Goal: Transaction & Acquisition: Purchase product/service

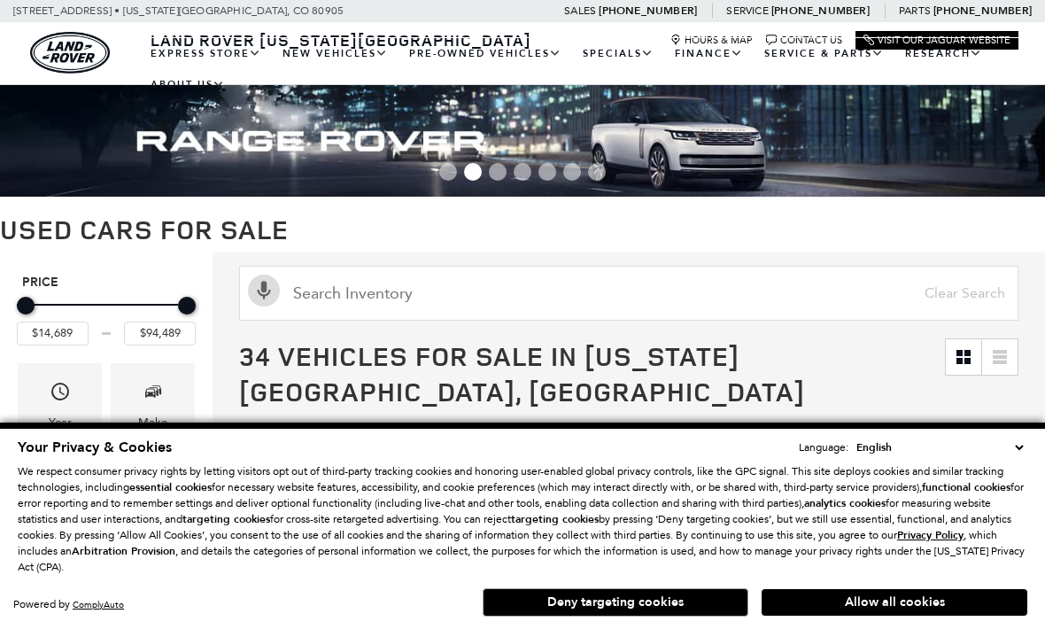
click at [831, 604] on button "Allow all cookies" at bounding box center [895, 602] width 266 height 27
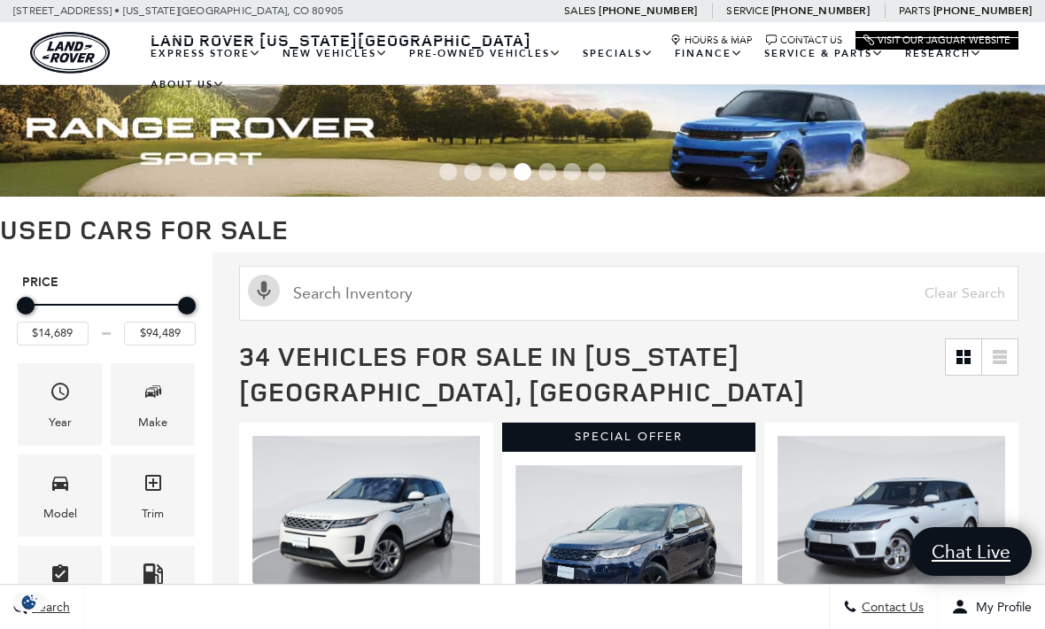
click at [52, 402] on icon "Year" at bounding box center [60, 391] width 21 height 21
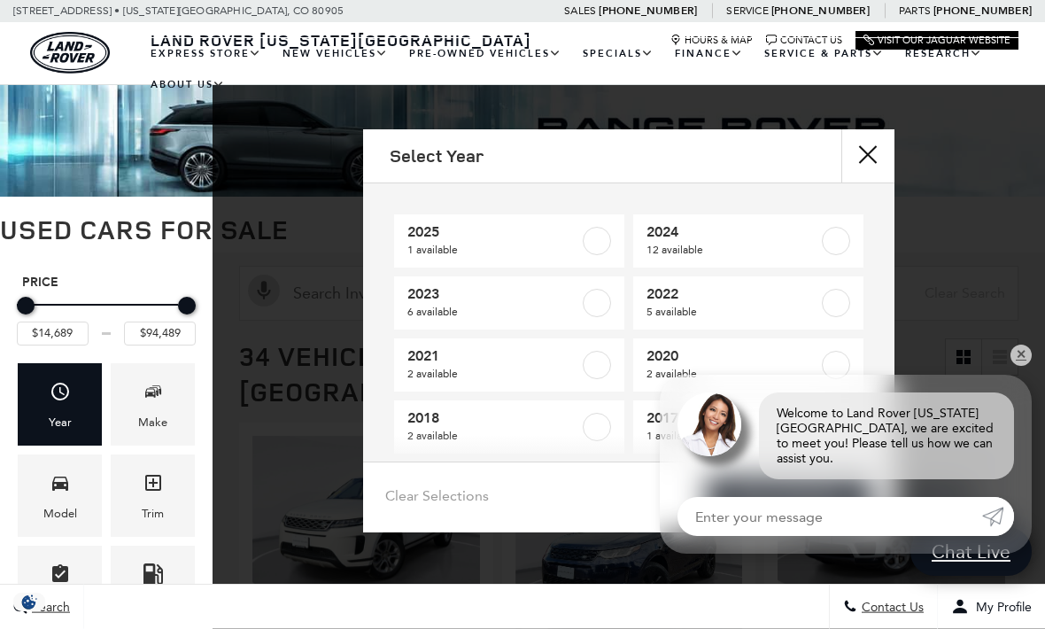
click at [855, 151] on button "close" at bounding box center [867, 155] width 53 height 53
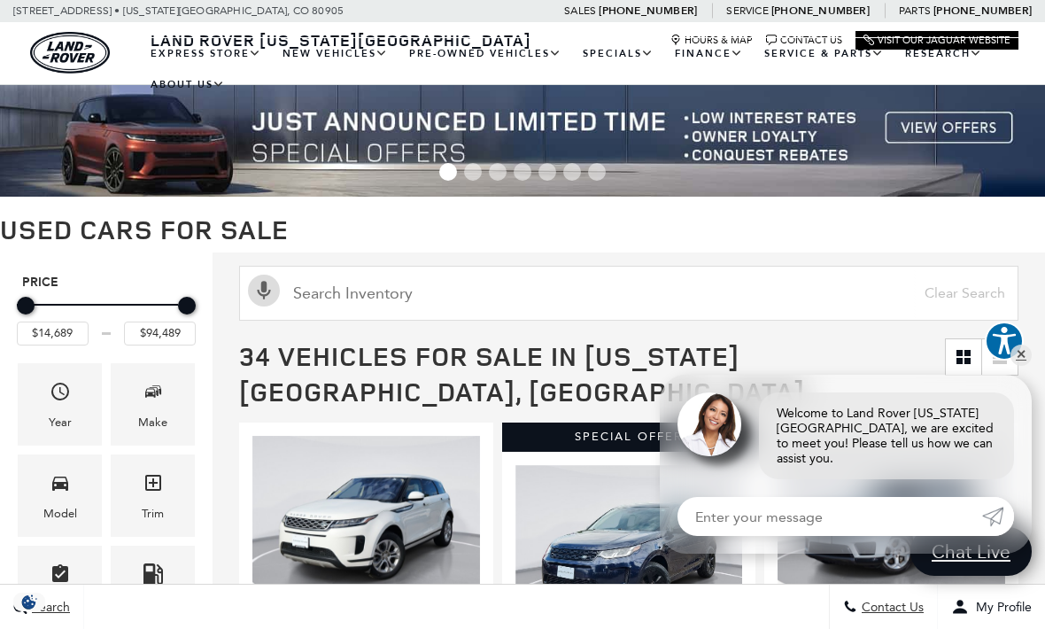
click at [0, 0] on link "View New Vehicles" at bounding box center [0, 0] width 0 height 0
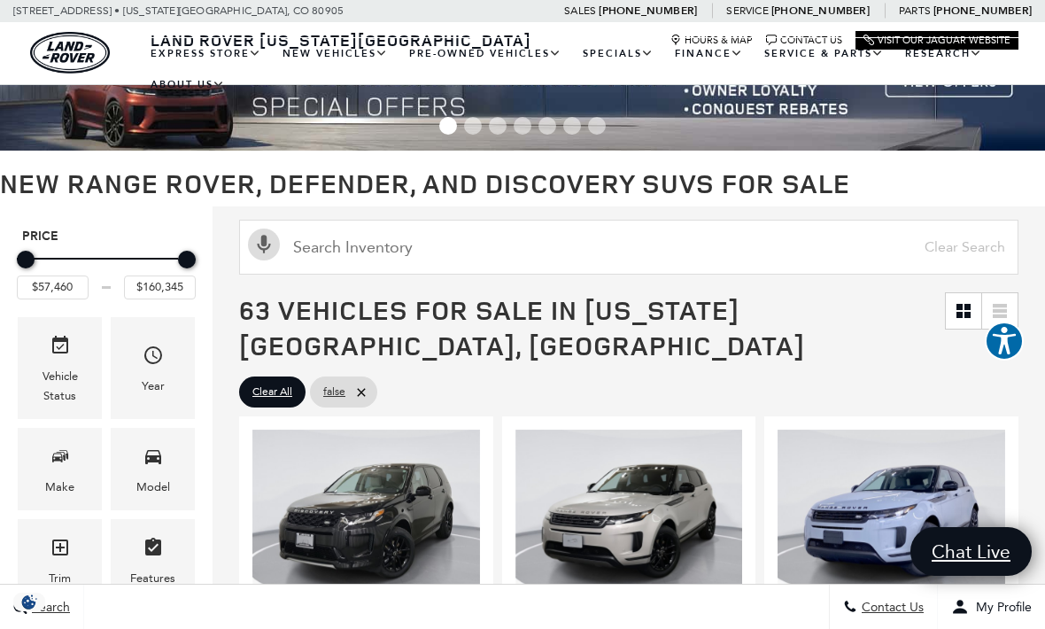
scroll to position [50, 0]
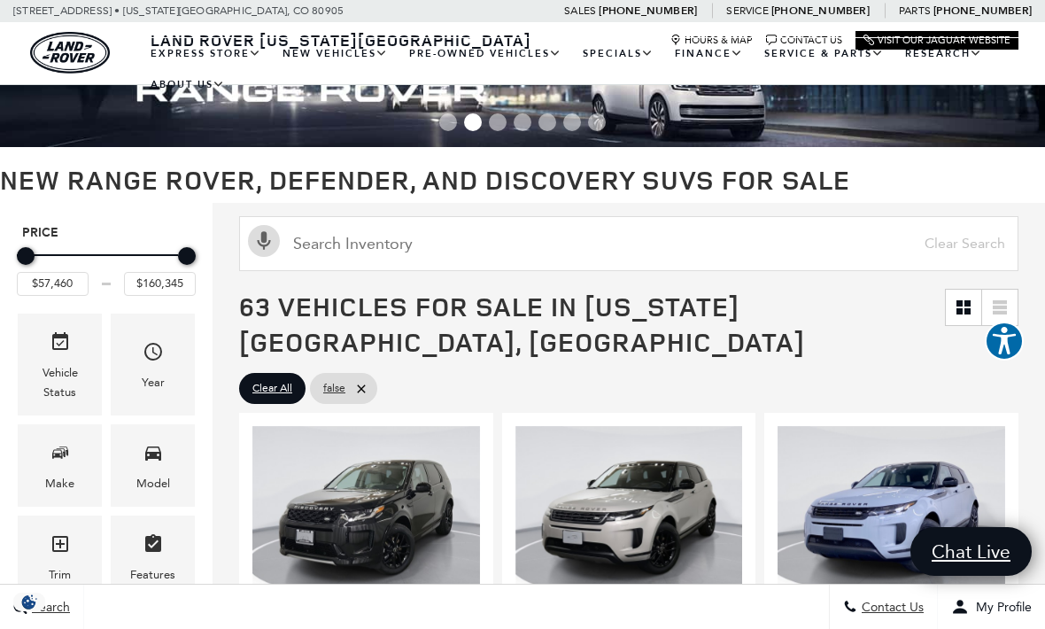
click at [153, 485] on div "Model" at bounding box center [153, 483] width 34 height 19
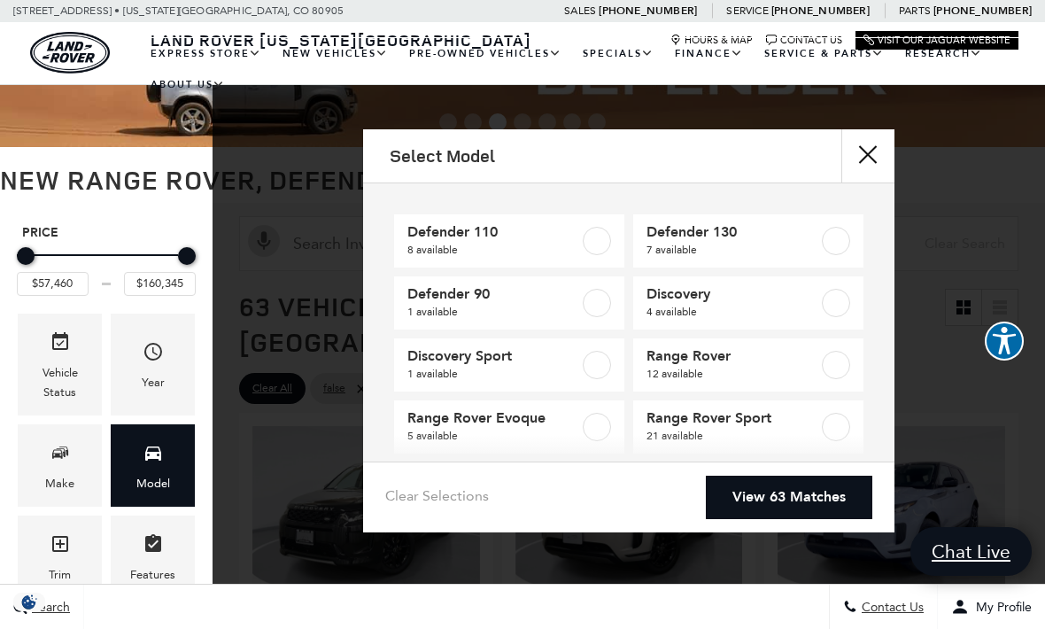
click at [593, 252] on label at bounding box center [597, 241] width 28 height 28
type input "$69,909"
type input "$125,234"
checkbox input "true"
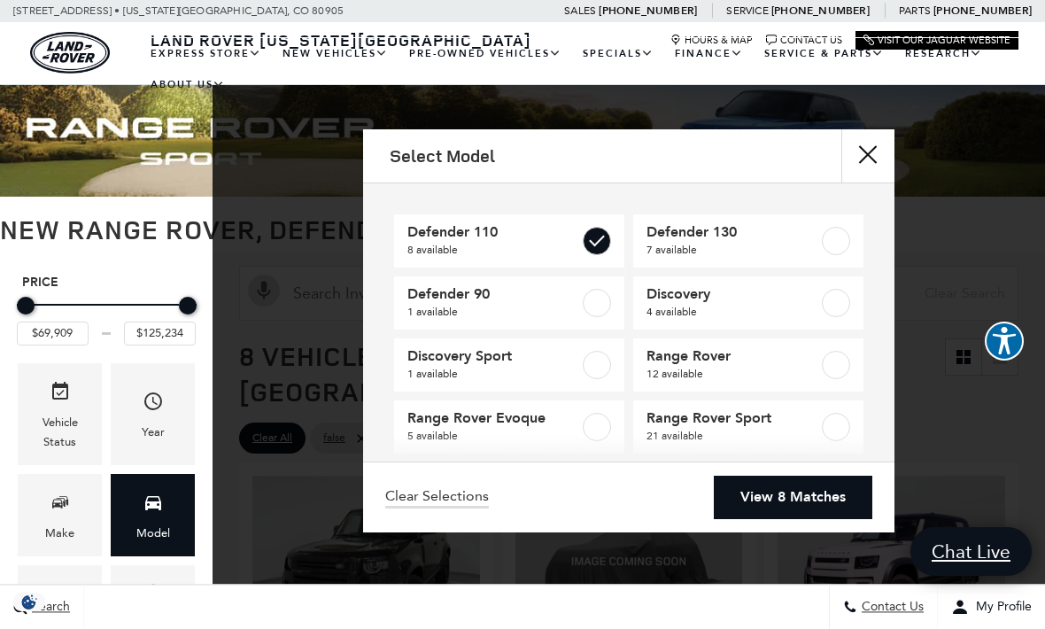
click at [825, 519] on link "View 8 Matches" at bounding box center [793, 497] width 159 height 43
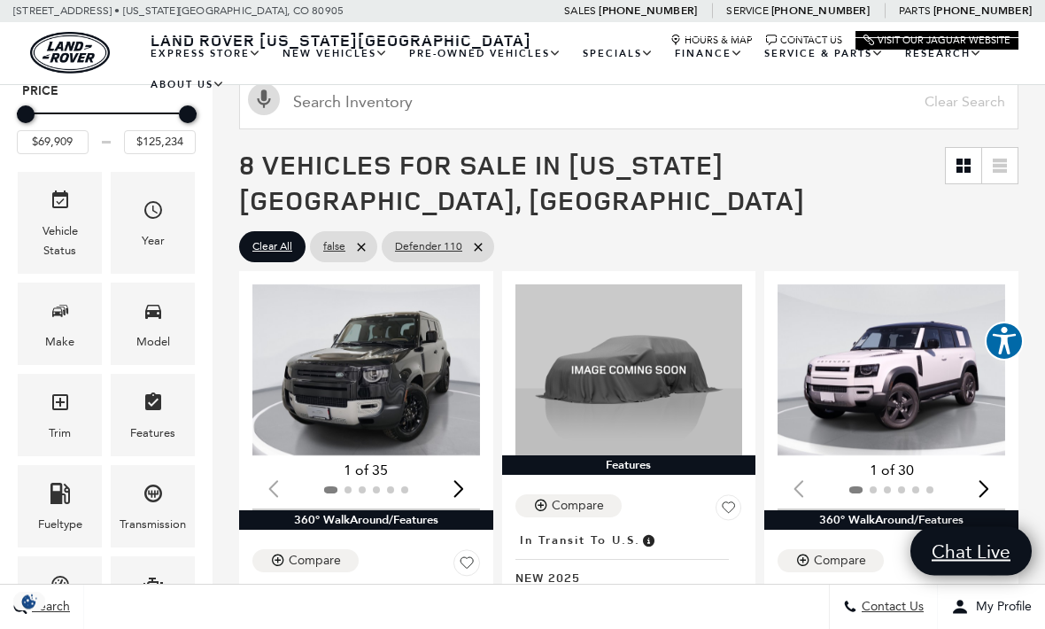
scroll to position [191, 0]
click at [161, 337] on div "Model" at bounding box center [153, 341] width 34 height 19
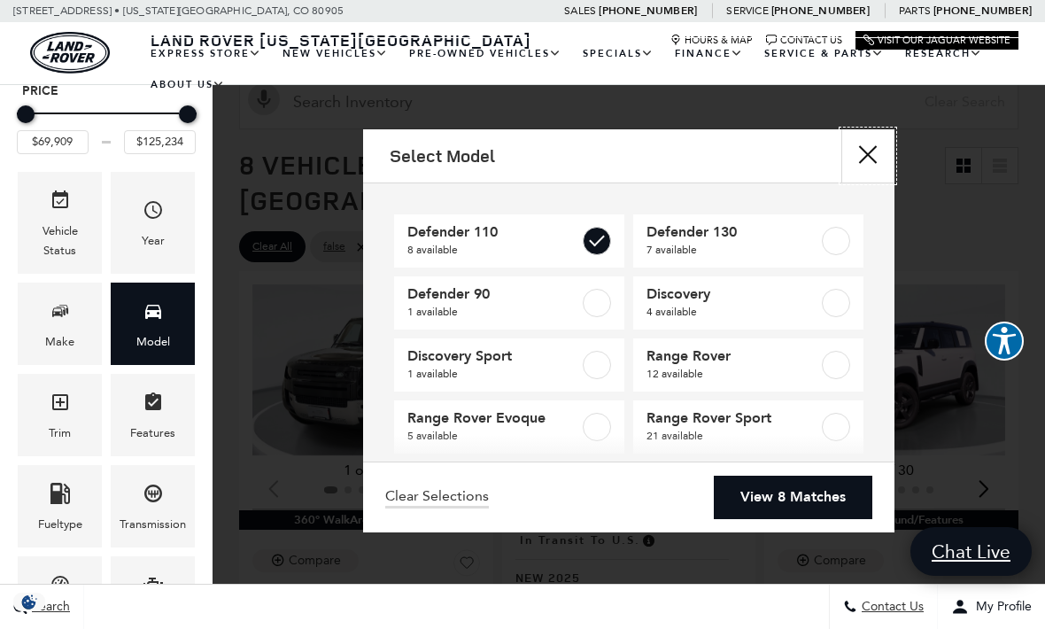
click at [855, 167] on button "Close" at bounding box center [867, 155] width 53 height 53
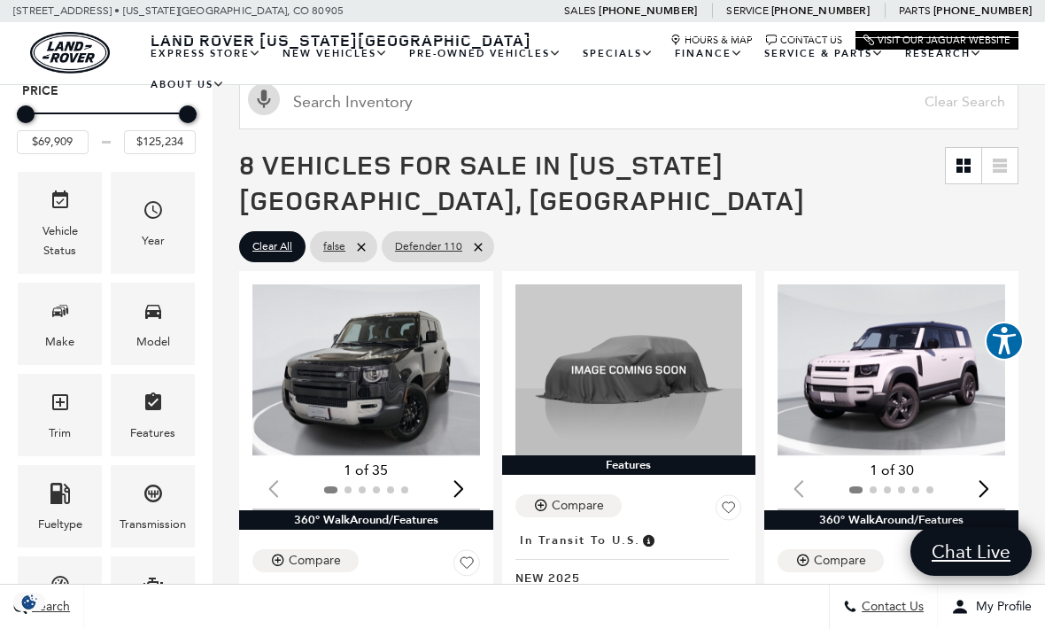
click at [156, 337] on div "Model" at bounding box center [153, 341] width 34 height 19
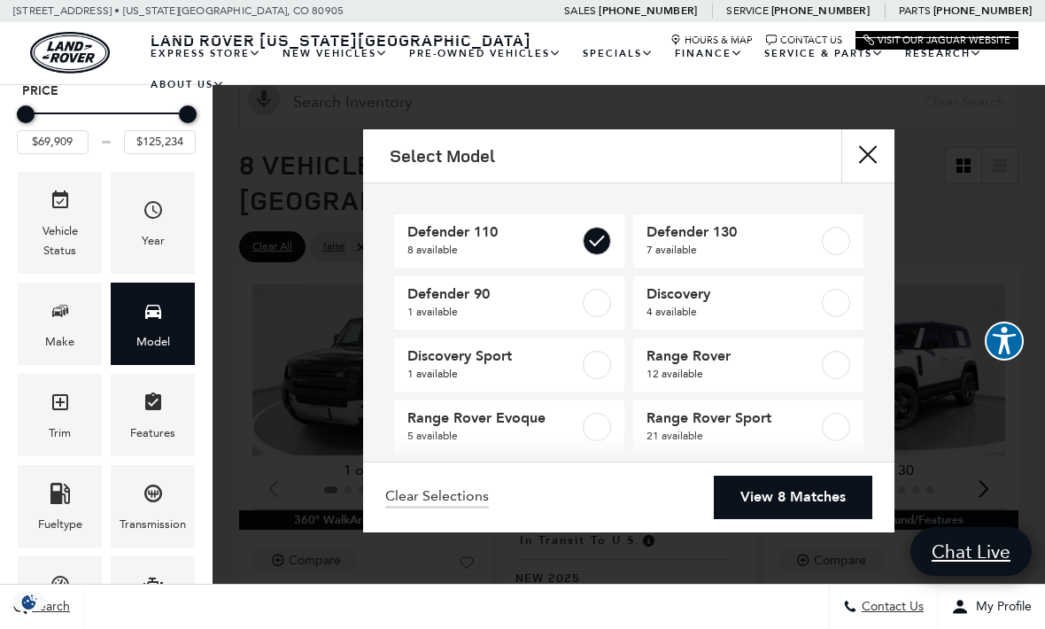
click at [591, 253] on label at bounding box center [597, 241] width 28 height 28
type input "$57,460"
type input "$160,345"
checkbox input "false"
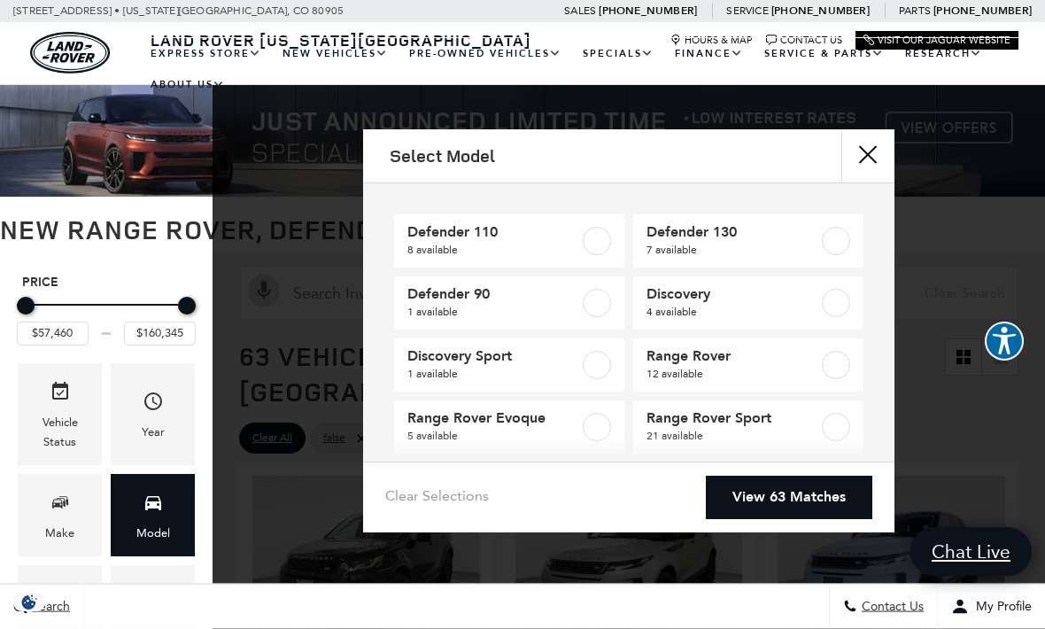
click at [600, 327] on link "Defender 90 1 available" at bounding box center [509, 302] width 230 height 53
checkbox input "true"
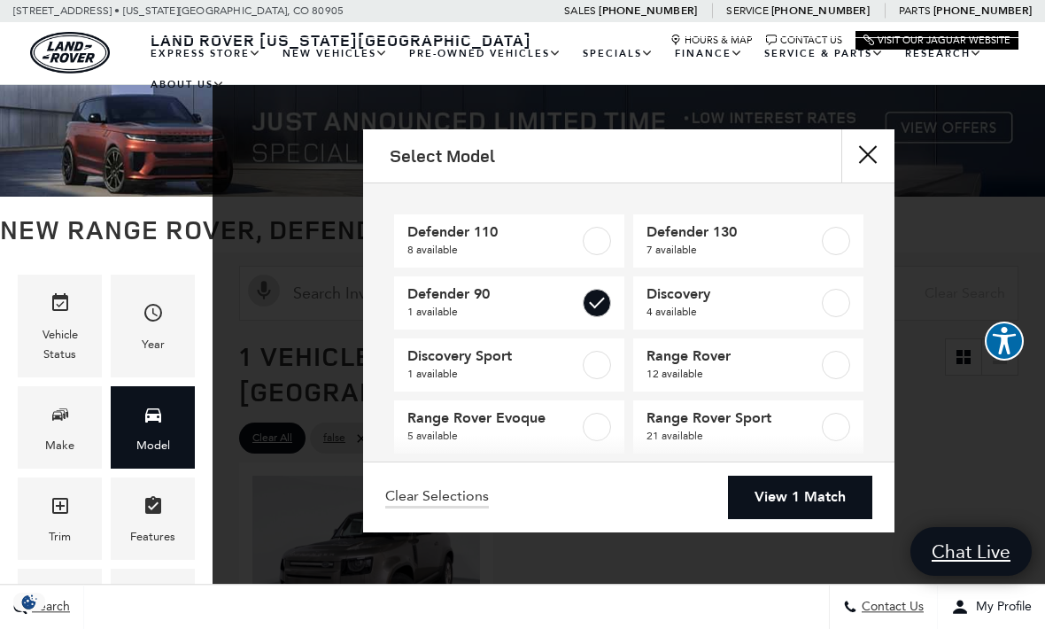
click at [839, 519] on link "View 1 Match" at bounding box center [800, 497] width 144 height 43
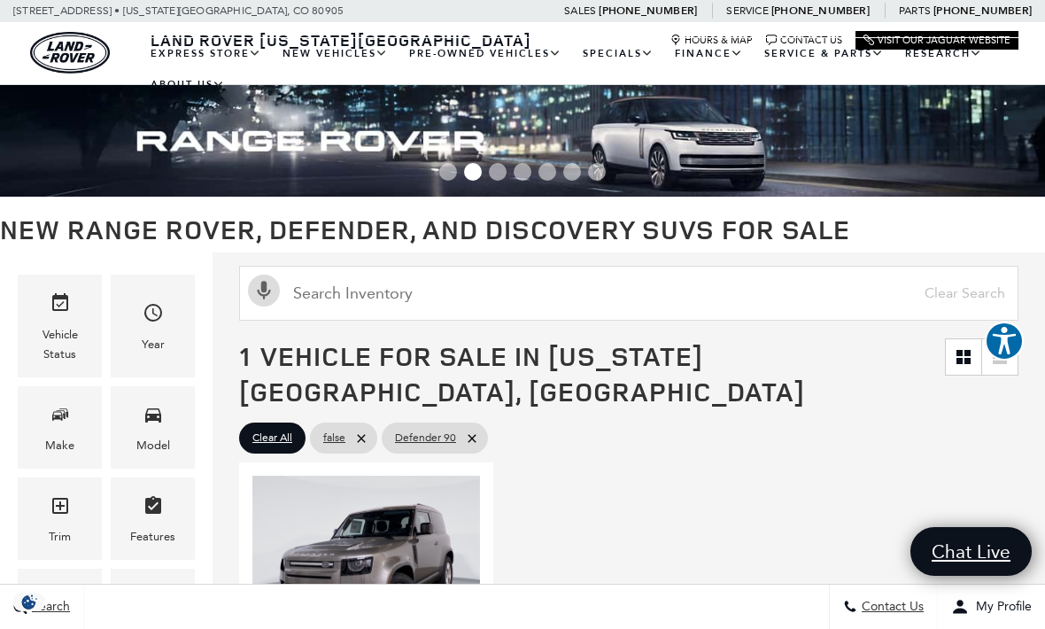
click at [412, 541] on img "1 / 2" at bounding box center [366, 561] width 228 height 171
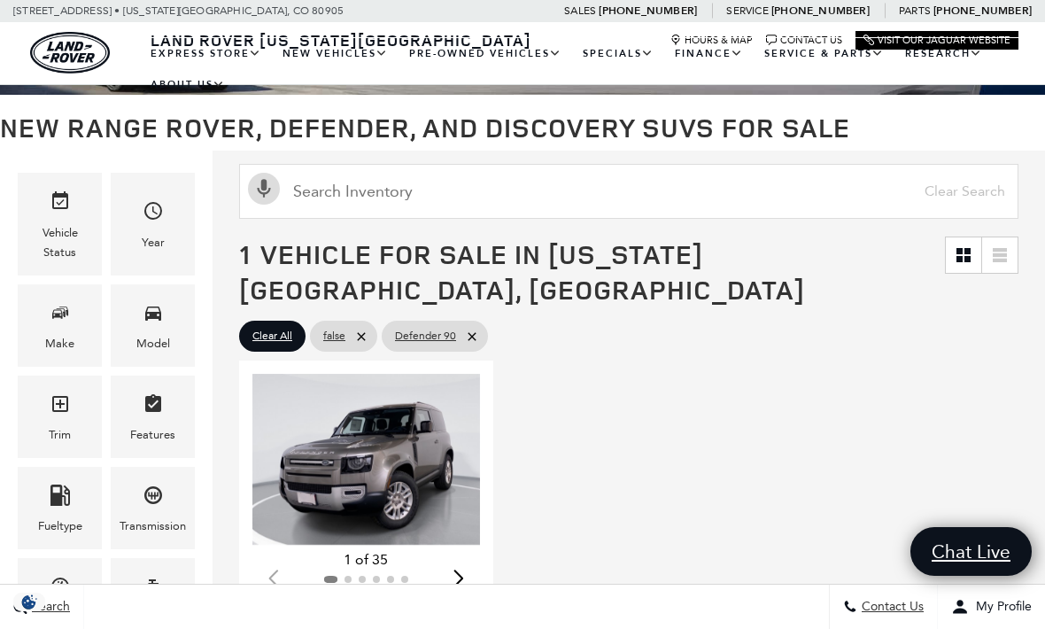
click at [472, 321] on link "Defender 90" at bounding box center [435, 336] width 106 height 31
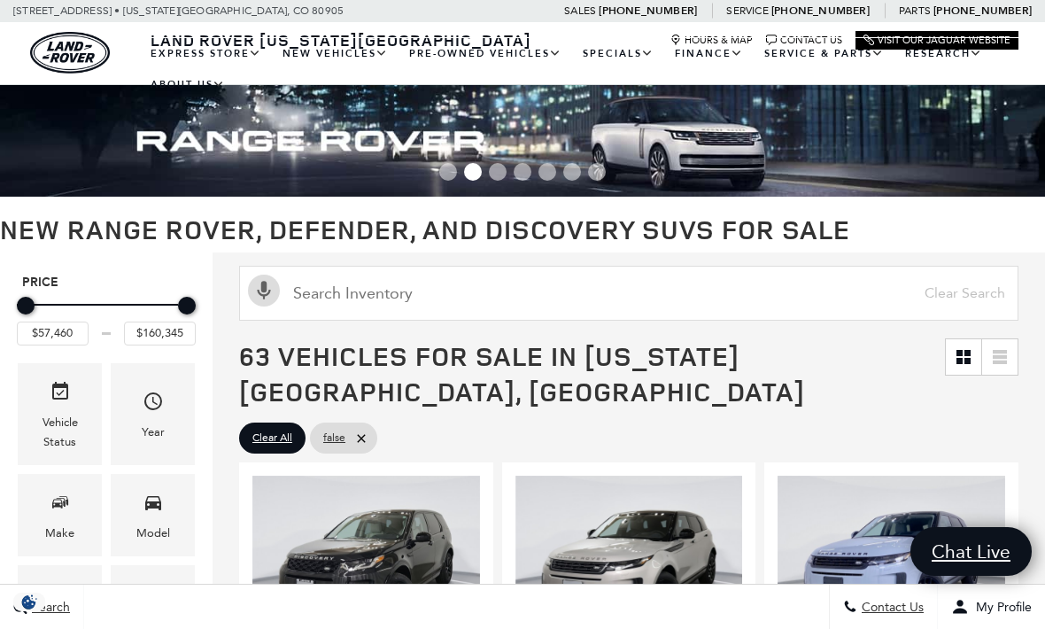
click at [165, 514] on div "Model" at bounding box center [153, 515] width 84 height 82
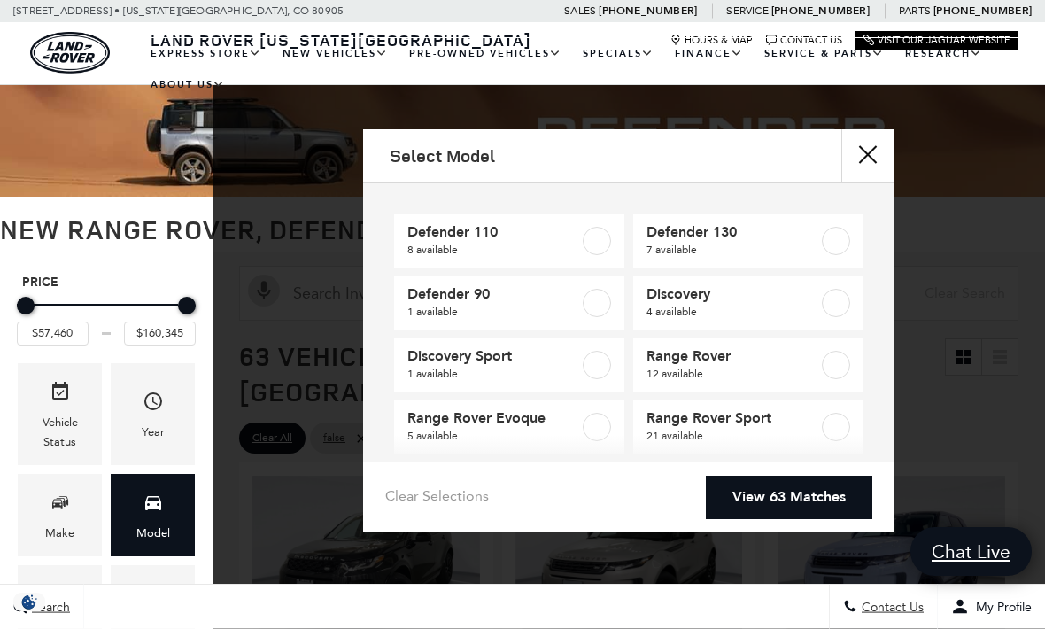
click at [605, 247] on label at bounding box center [597, 241] width 28 height 28
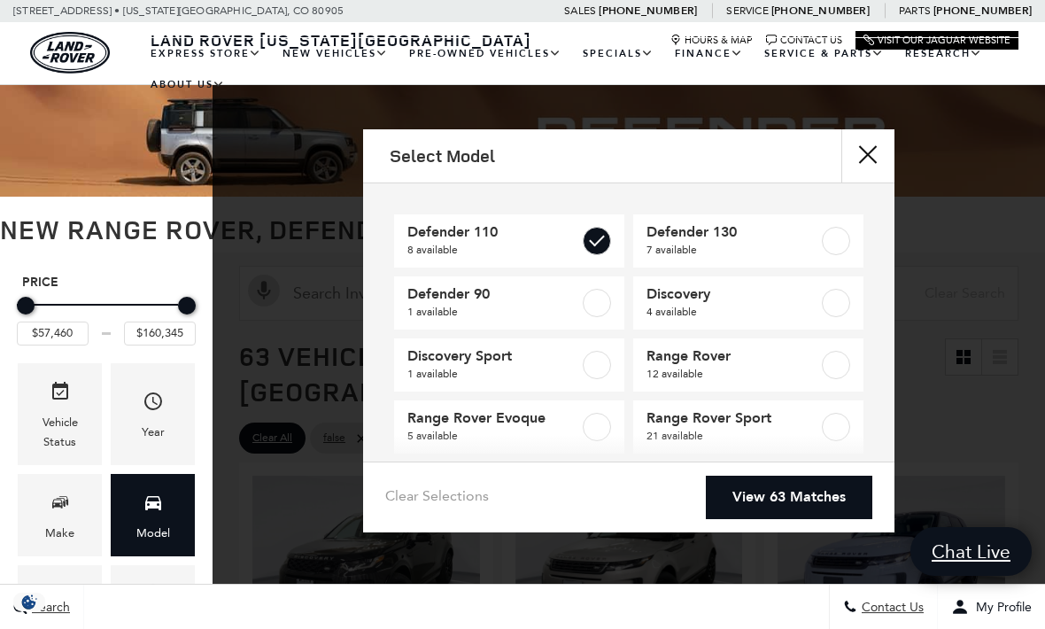
type input "$69,909"
type input "$125,234"
checkbox input "true"
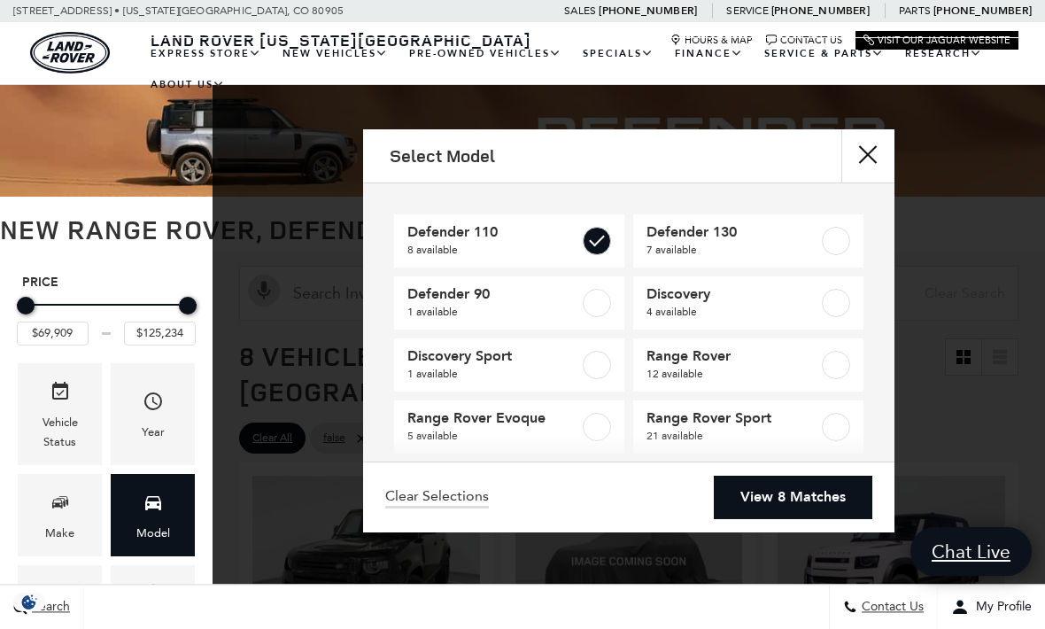
click at [830, 519] on link "View 8 Matches" at bounding box center [793, 497] width 159 height 43
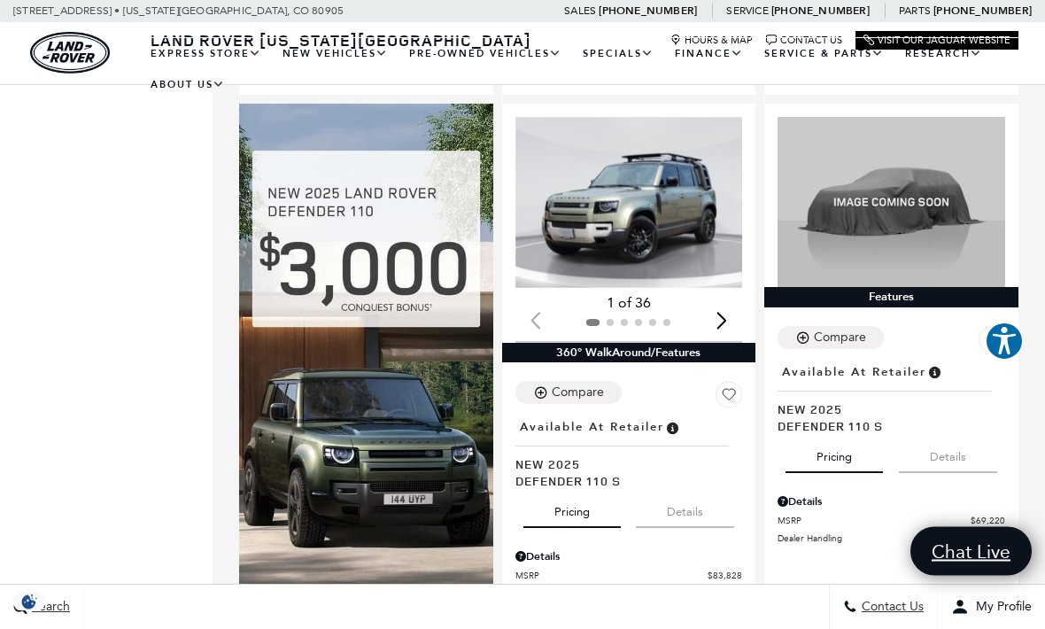
scroll to position [942, 0]
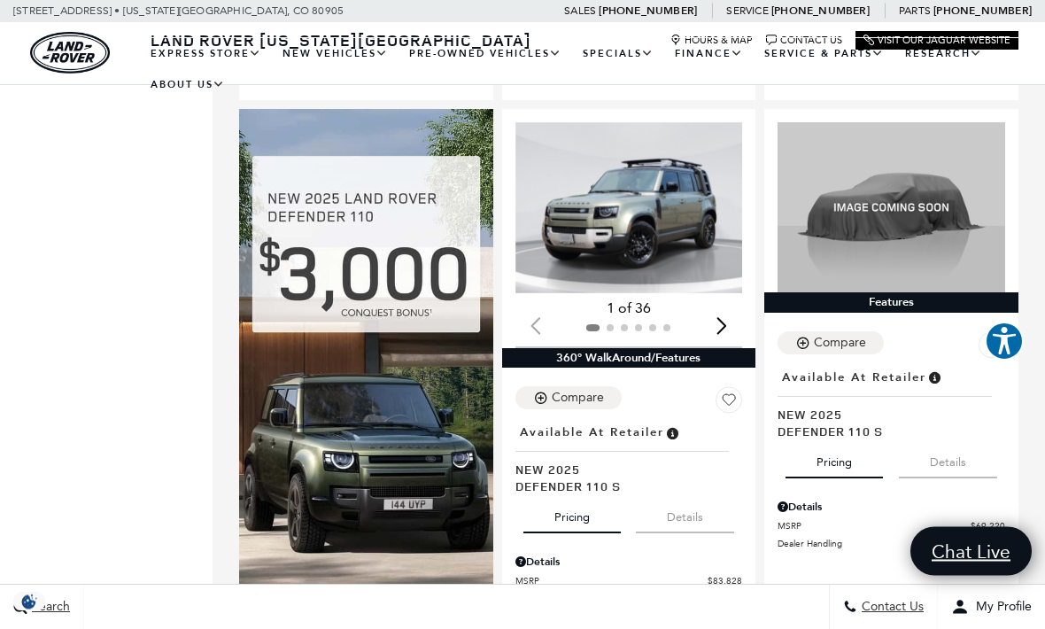
click at [871, 440] on button "Pricing" at bounding box center [834, 459] width 97 height 39
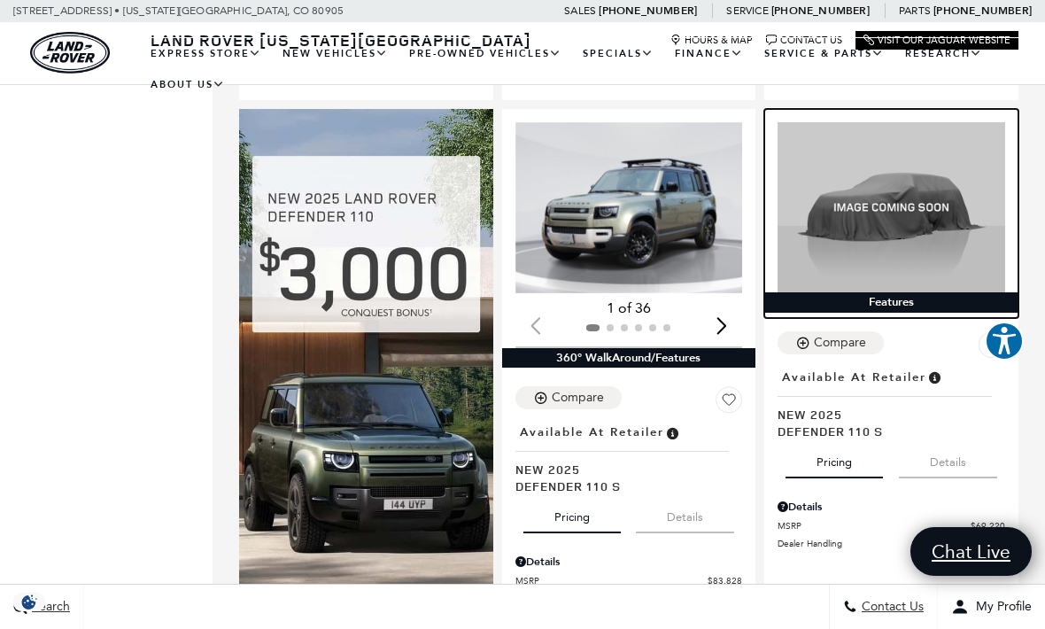
click at [935, 208] on img at bounding box center [892, 207] width 228 height 170
